Goal: Find specific page/section: Find specific page/section

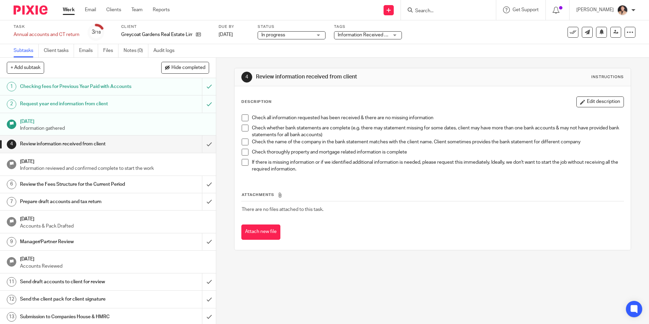
scroll to position [94, 0]
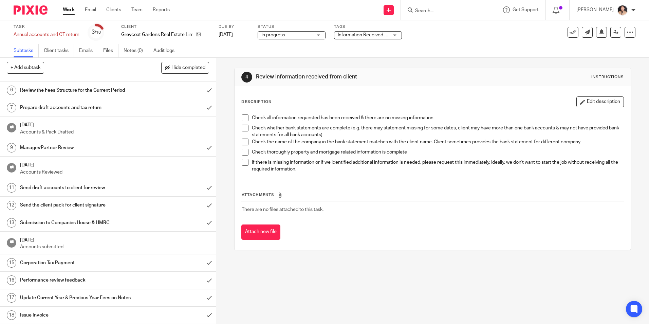
click at [444, 15] on div at bounding box center [448, 10] width 95 height 20
click at [452, 14] on input "Search" at bounding box center [445, 11] width 61 height 6
type input "Bluebell"
click at [427, 26] on link at bounding box center [470, 29] width 115 height 16
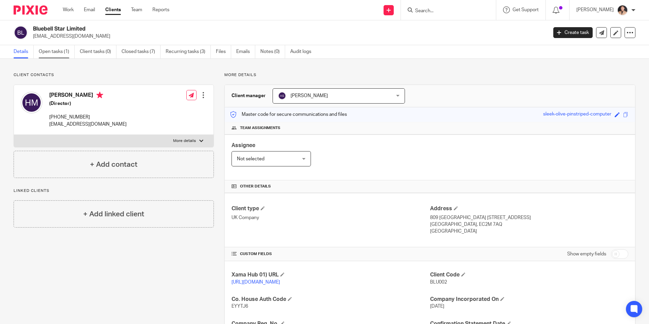
click at [58, 55] on link "Open tasks (1)" at bounding box center [57, 51] width 36 height 13
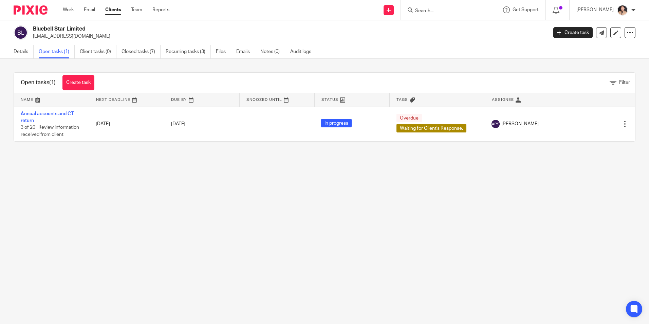
drag, startPoint x: 0, startPoint y: 0, endPoint x: 214, endPoint y: 212, distance: 301.6
click at [214, 212] on main "Bluebell Star Limited hodan_m@hotmail.co.uk Create task Update from Companies H…" at bounding box center [324, 162] width 649 height 324
click at [206, 205] on main "Bluebell Star Limited hodan_m@hotmail.co.uk Create task Update from Companies H…" at bounding box center [324, 162] width 649 height 324
click at [217, 224] on main "Bluebell Star Limited hodan_m@hotmail.co.uk Create task Update from Companies H…" at bounding box center [324, 162] width 649 height 324
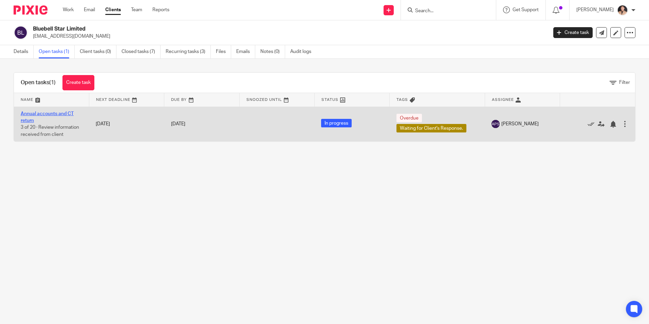
click at [36, 114] on link "Annual accounts and CT return" at bounding box center [47, 117] width 53 height 12
